Goal: Book appointment/travel/reservation

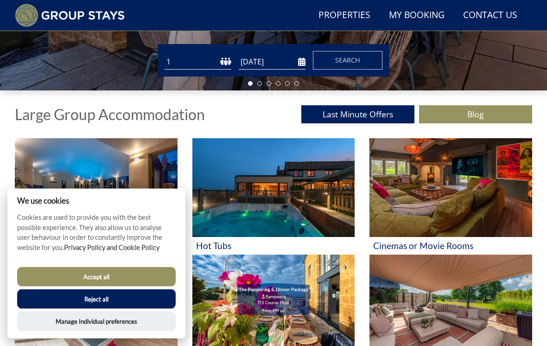
scroll to position [268, 0]
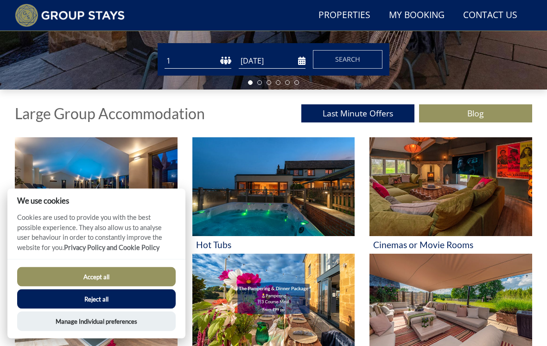
click at [79, 286] on button "Accept all" at bounding box center [96, 276] width 158 height 19
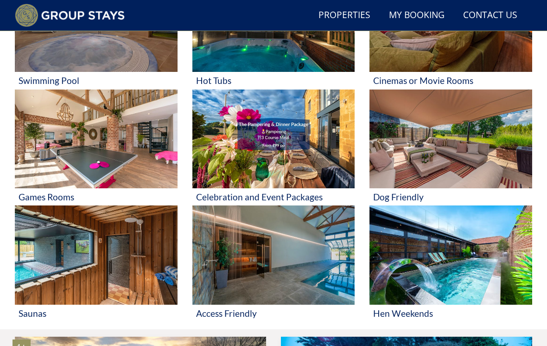
scroll to position [433, 0]
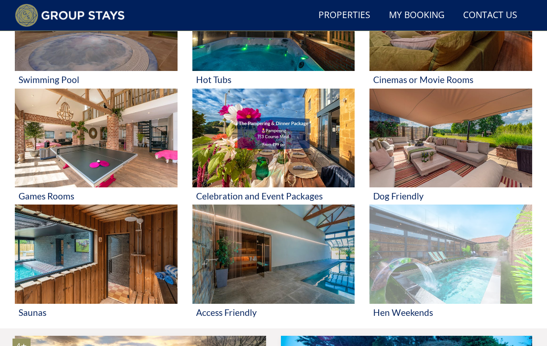
click at [510, 260] on img at bounding box center [450, 253] width 163 height 99
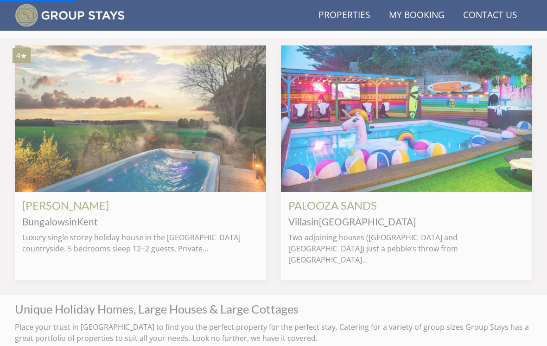
scroll to position [724, 0]
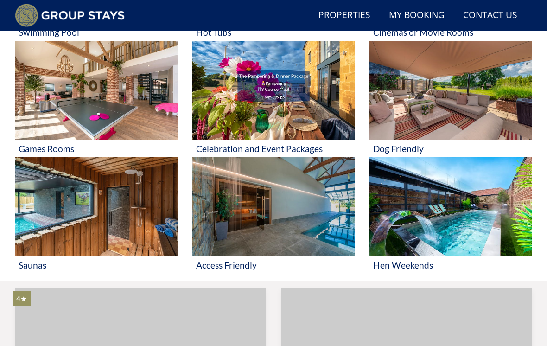
scroll to position [477, 0]
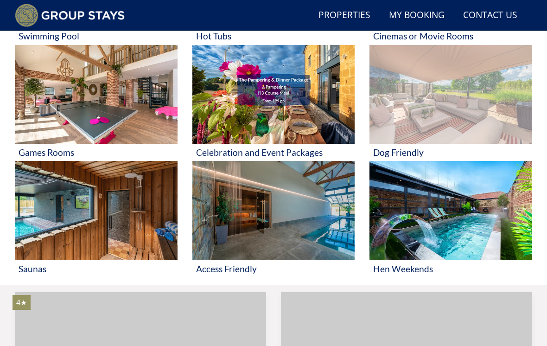
click at [478, 121] on img at bounding box center [450, 94] width 163 height 99
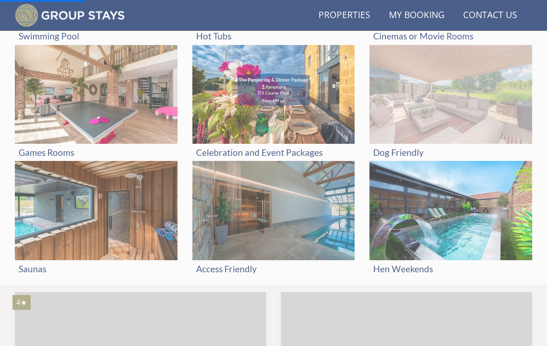
click at [498, 113] on img at bounding box center [450, 94] width 163 height 99
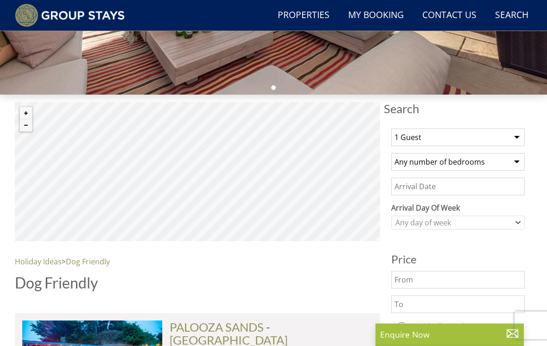
scroll to position [267, 0]
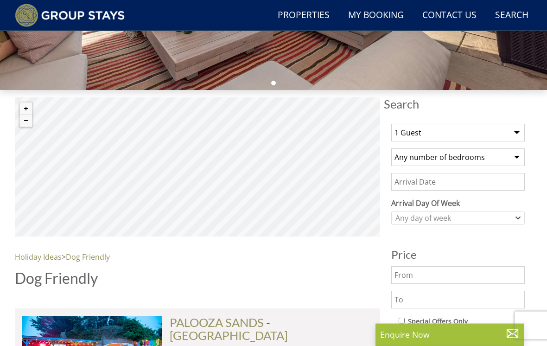
click at [516, 134] on select "1 Guest 2 Guests 3 Guests 4 Guests 5 Guests 6 Guests 7 Guests 8 Guests 9 Guests…" at bounding box center [457, 133] width 133 height 18
select select "6"
click at [467, 160] on select "Any number of bedrooms 3 Bedrooms 4 Bedrooms 5 Bedrooms 6 Bedrooms 7 Bedrooms 8…" at bounding box center [457, 157] width 133 height 18
select select "3"
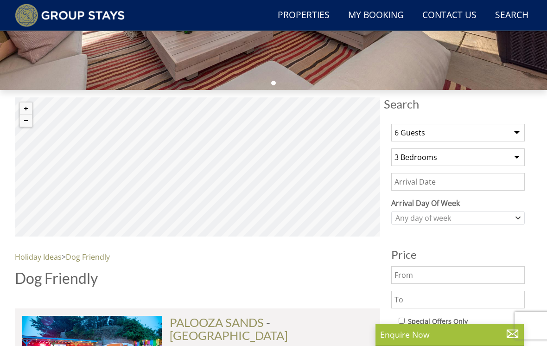
click at [460, 184] on input "Date" at bounding box center [457, 182] width 133 height 18
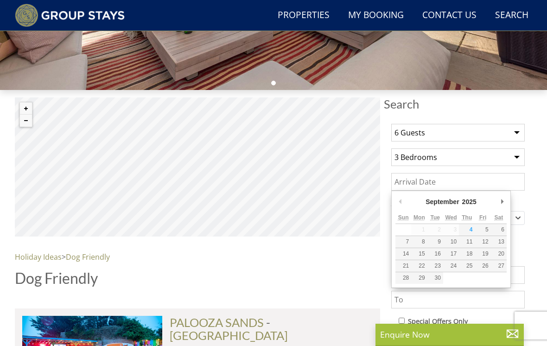
scroll to position [267, 0]
type input "[DATE]"
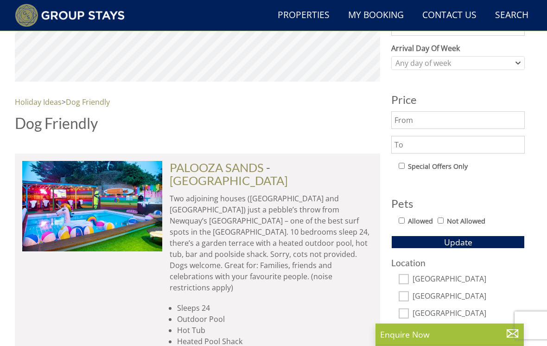
scroll to position [422, 0]
click at [402, 223] on input "Allowed" at bounding box center [401, 220] width 6 height 6
checkbox input "true"
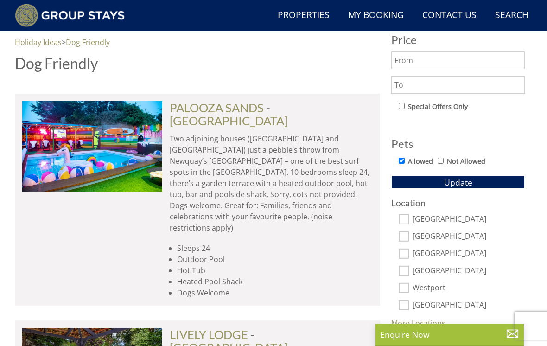
scroll to position [490, 0]
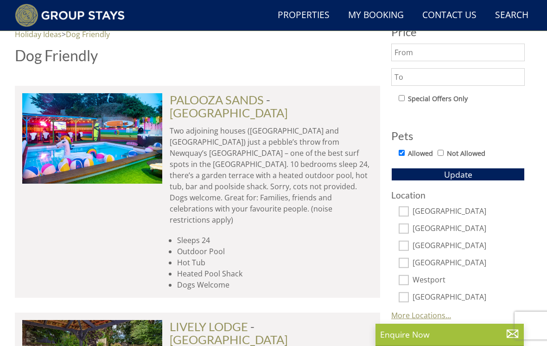
click at [426, 318] on link "More Locations..." at bounding box center [421, 315] width 60 height 10
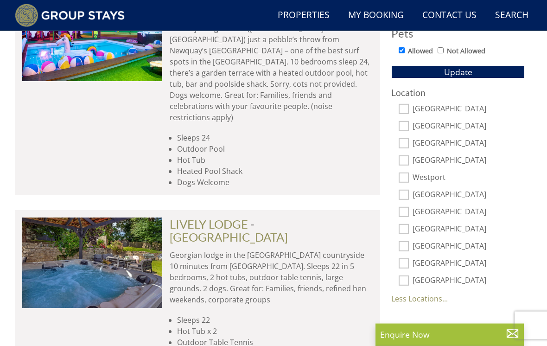
scroll to position [592, 0]
click at [404, 283] on input "[GEOGRAPHIC_DATA]" at bounding box center [403, 280] width 10 height 10
checkbox input "true"
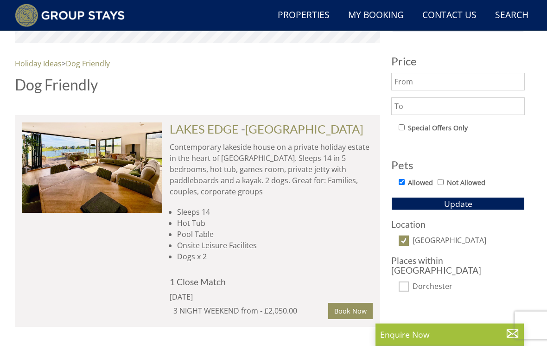
scroll to position [461, 0]
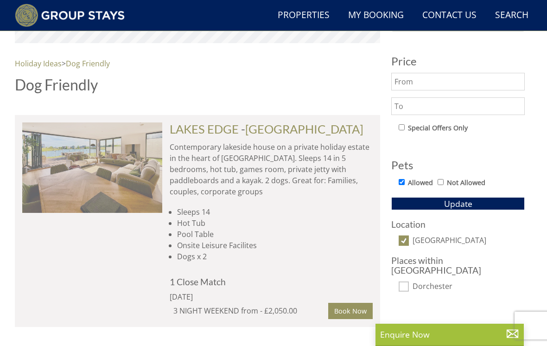
click at [73, 178] on img at bounding box center [92, 167] width 140 height 90
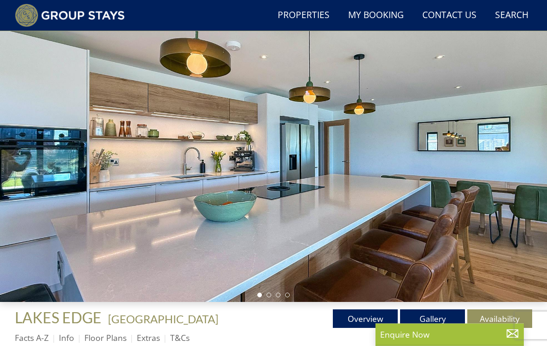
scroll to position [54, 0]
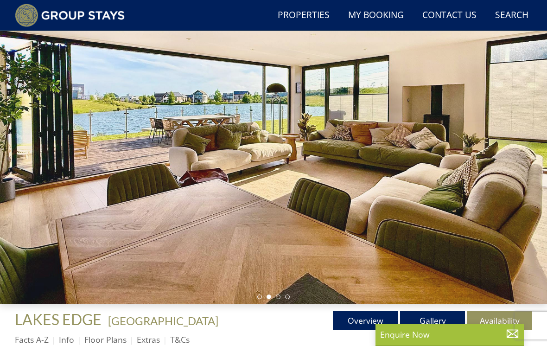
click at [429, 325] on link "Gallery" at bounding box center [432, 320] width 65 height 19
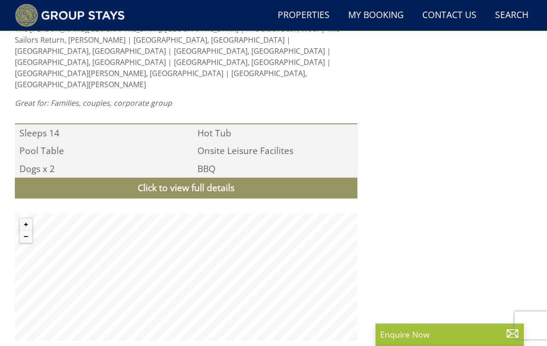
scroll to position [998, 0]
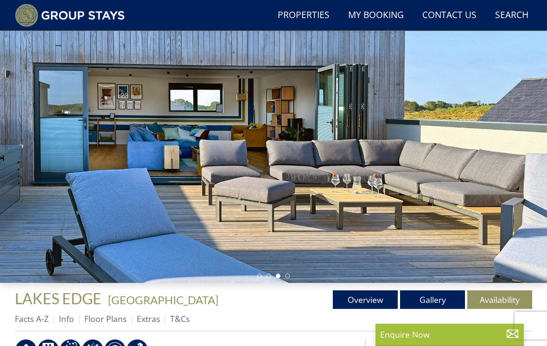
select select "6"
select select "3"
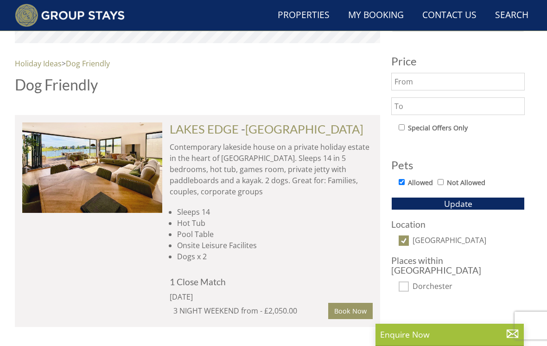
scroll to position [0, 2521]
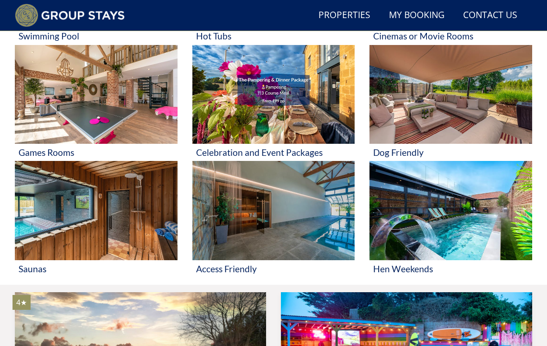
scroll to position [0, 1004]
